Goal: Task Accomplishment & Management: Use online tool/utility

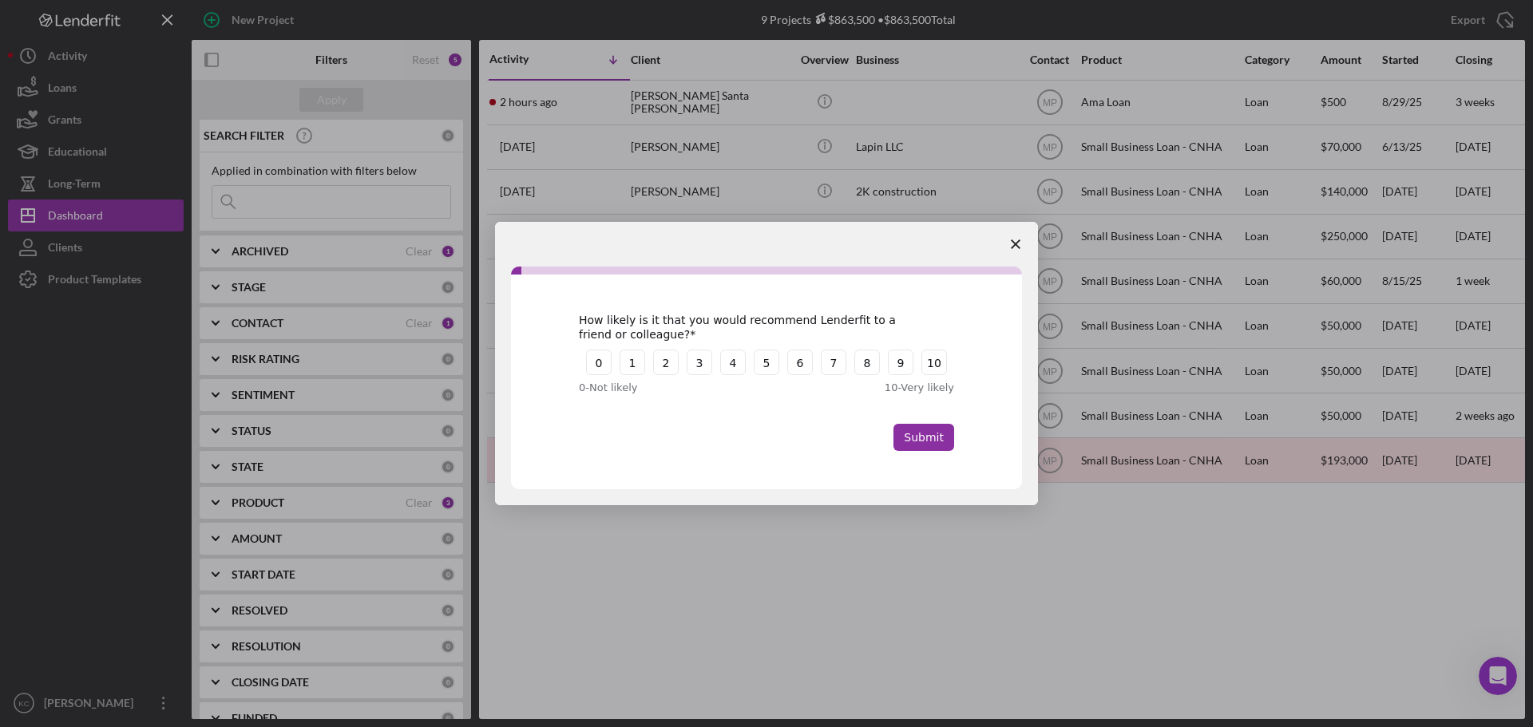
click at [1015, 245] on polygon "Close survey" at bounding box center [1016, 244] width 10 height 10
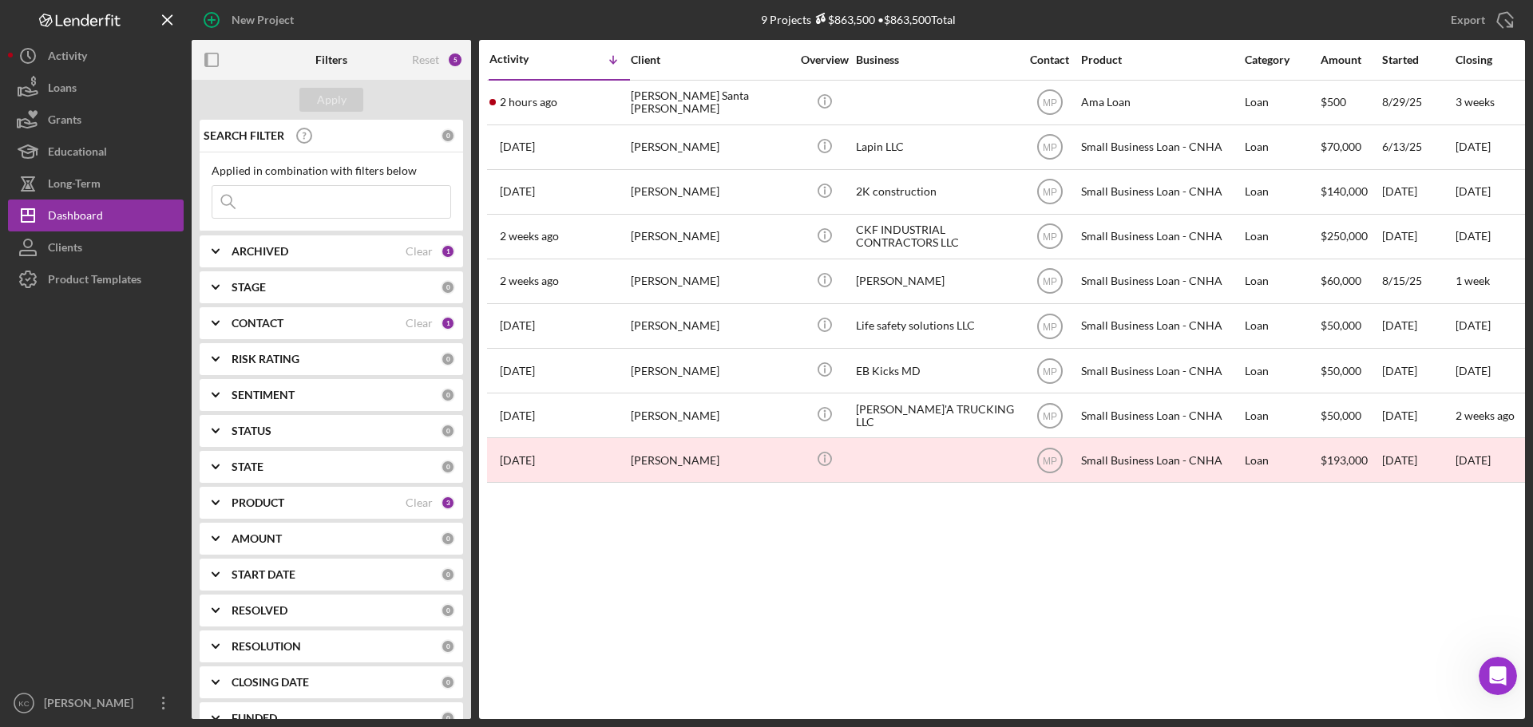
click at [297, 326] on div "CONTACT" at bounding box center [318, 323] width 174 height 13
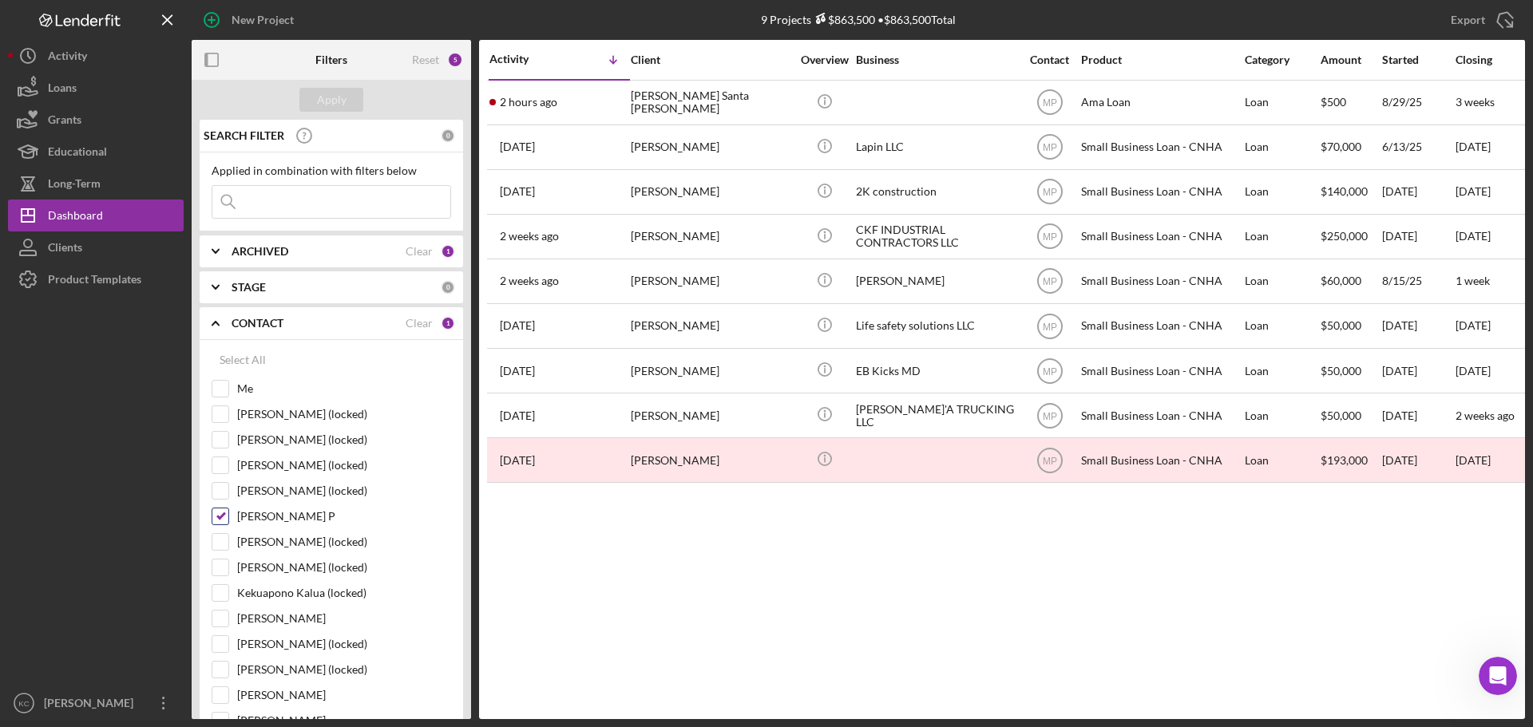
click at [223, 513] on input "[PERSON_NAME] P" at bounding box center [220, 516] width 16 height 16
checkbox input "false"
click at [226, 386] on input "Me" at bounding box center [220, 389] width 16 height 16
checkbox input "true"
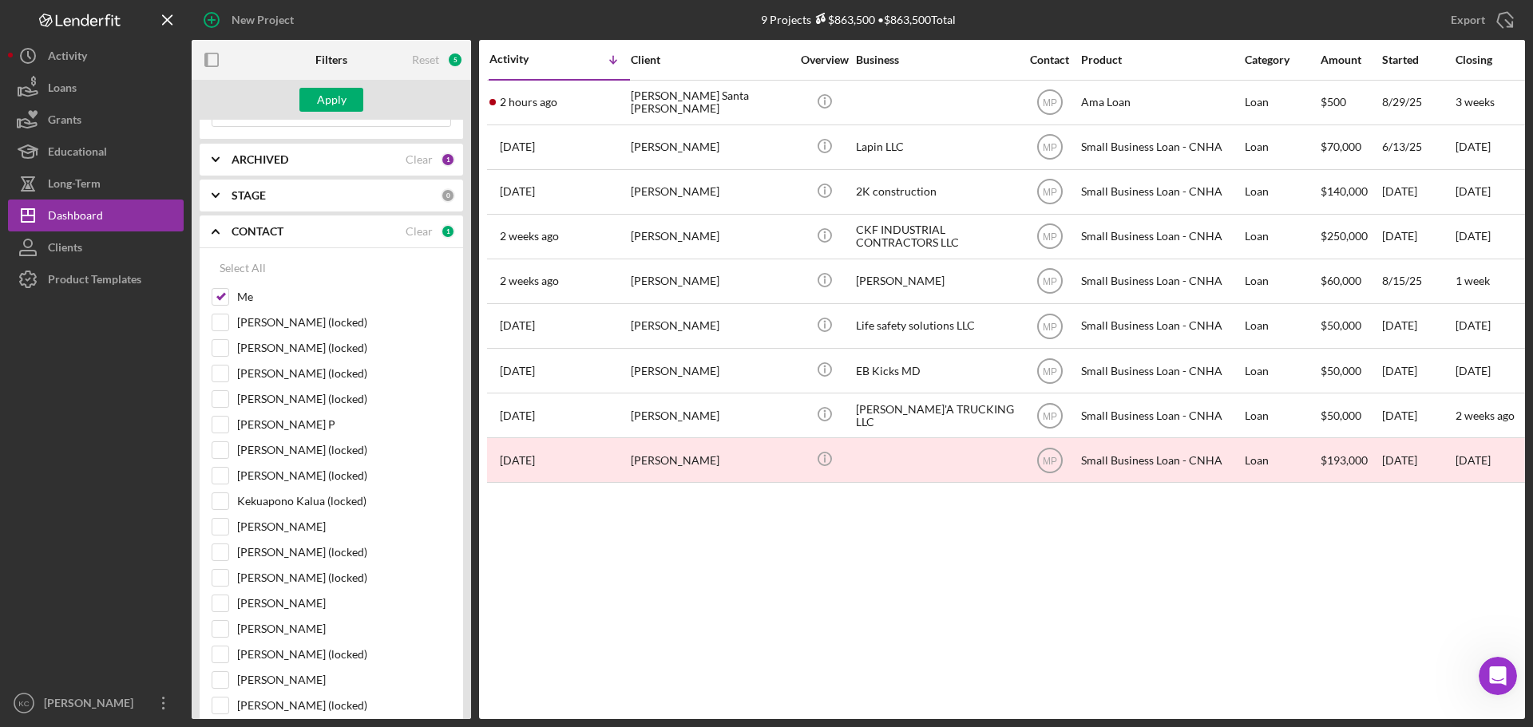
scroll to position [80, 0]
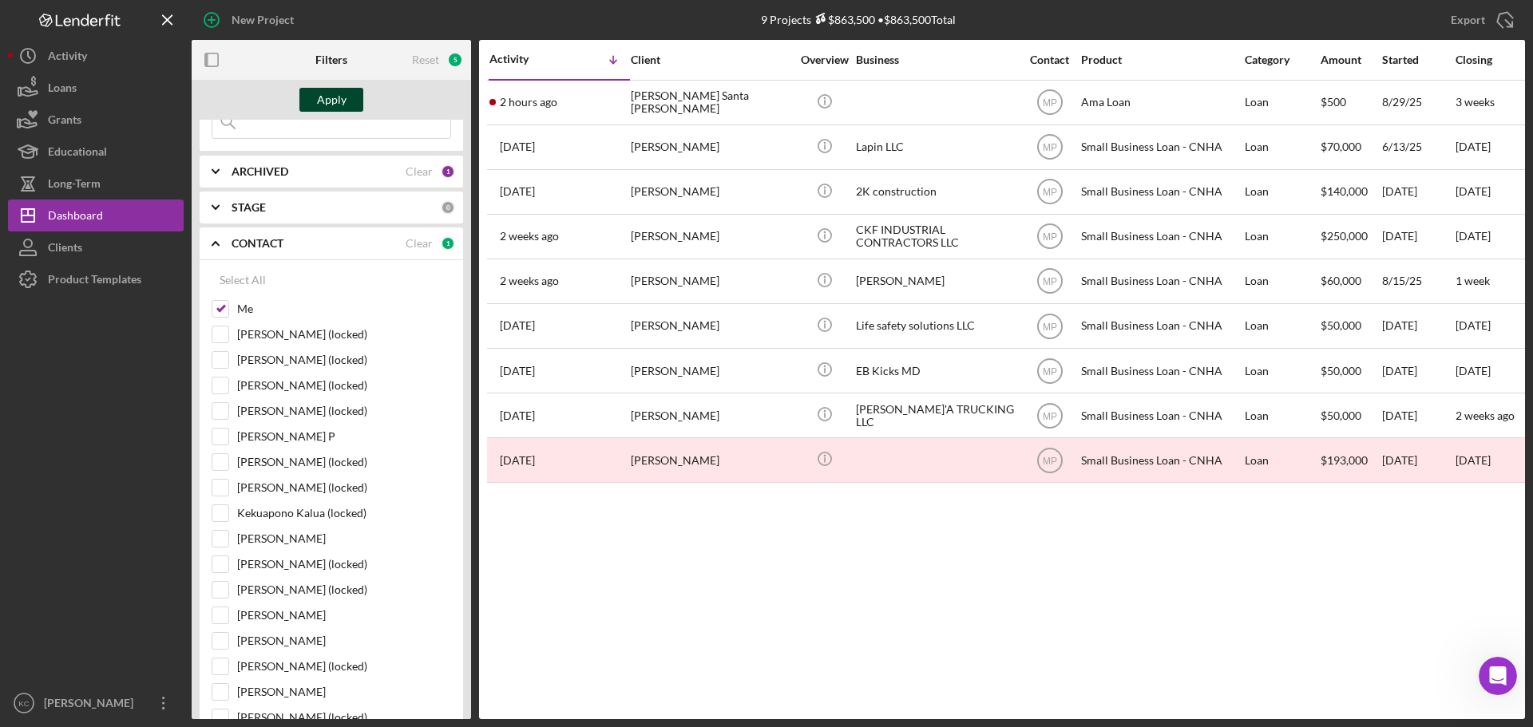
click at [334, 99] on div "Apply" at bounding box center [332, 100] width 30 height 24
